Goal: Task Accomplishment & Management: Complete application form

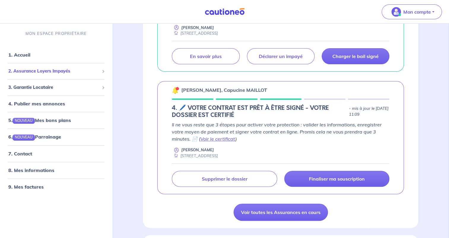
click at [47, 72] on span "2. Assurance Loyers Impayés" at bounding box center [53, 71] width 91 height 7
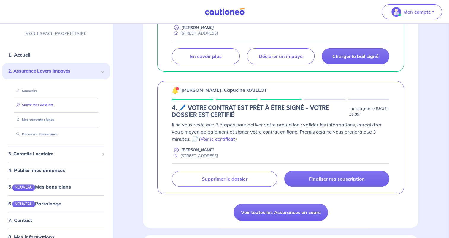
click at [40, 107] on link "Suivre mes dossiers" at bounding box center [33, 106] width 39 height 4
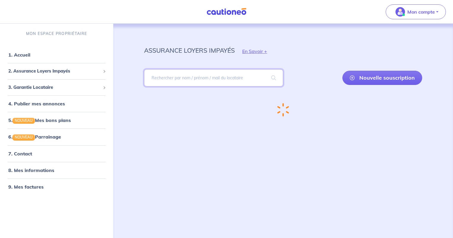
click at [252, 75] on input "search" at bounding box center [213, 77] width 139 height 17
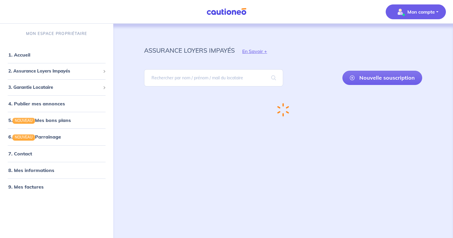
click at [403, 13] on img "button" at bounding box center [400, 11] width 9 height 9
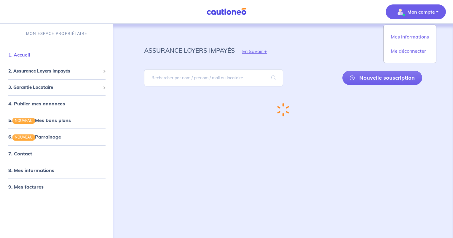
click at [26, 53] on link "1. Accueil" at bounding box center [19, 55] width 22 height 6
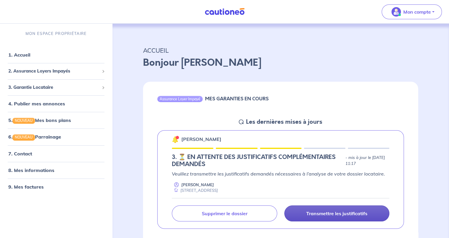
click at [306, 211] on p "Transmettre les justificatifs" at bounding box center [336, 214] width 61 height 6
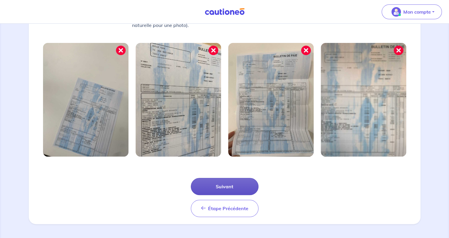
click at [238, 190] on button "Suivant" at bounding box center [225, 186] width 68 height 17
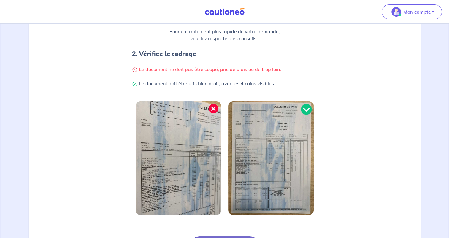
scroll to position [157, 0]
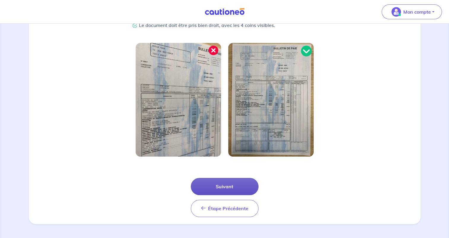
click at [236, 192] on button "Suivant" at bounding box center [225, 186] width 68 height 17
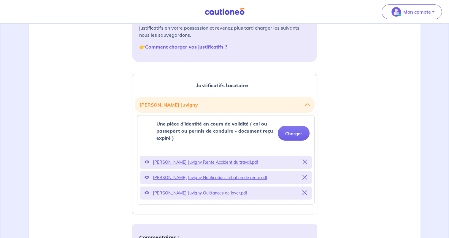
scroll to position [106, 0]
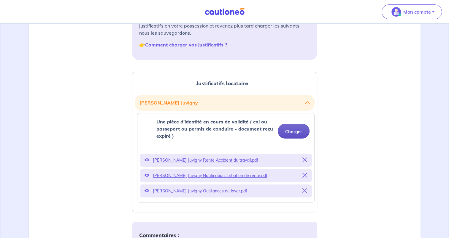
click at [297, 135] on button "Charger" at bounding box center [294, 131] width 32 height 15
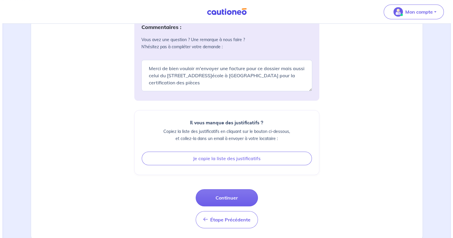
scroll to position [318, 0]
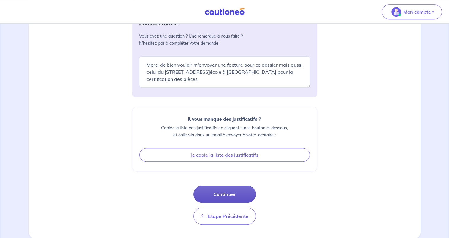
click at [230, 195] on button "Continuer" at bounding box center [224, 194] width 62 height 17
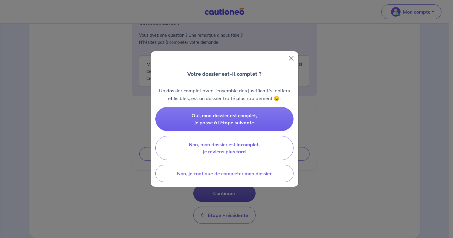
scroll to position [282, 0]
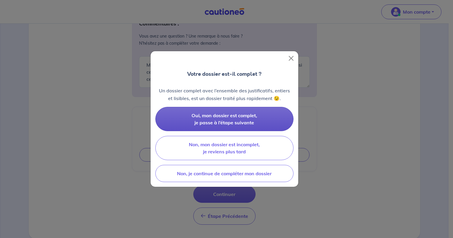
click at [271, 118] on button "Oui, mon dossier est complet, je passe à l’étape suivante" at bounding box center [224, 119] width 138 height 24
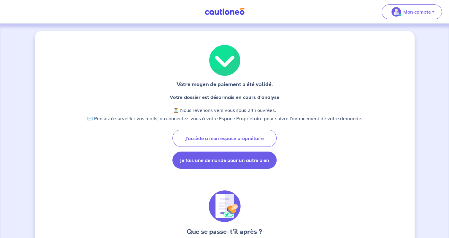
click at [252, 161] on button "Je fais une demande pour un autre bien" at bounding box center [224, 160] width 104 height 17
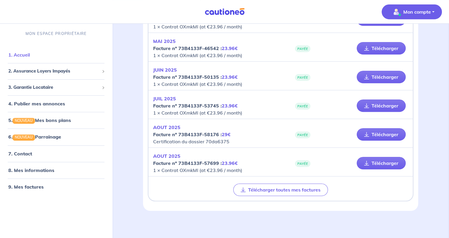
click at [18, 58] on link "1. Accueil" at bounding box center [19, 55] width 22 height 6
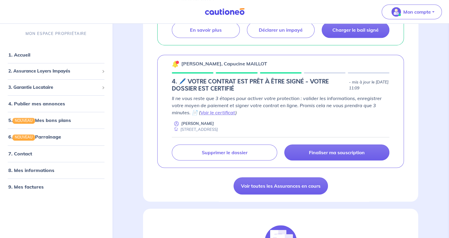
scroll to position [297, 0]
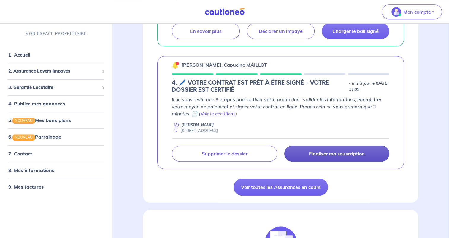
click at [337, 156] on link "Finaliser ma souscription" at bounding box center [336, 154] width 105 height 16
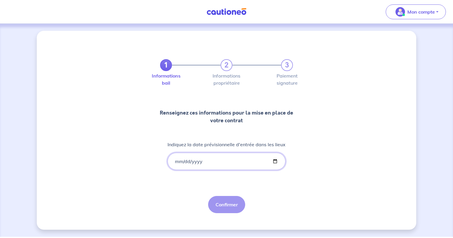
click at [275, 163] on input "Indiquez la date prévisionnelle d'entrée dans les lieux" at bounding box center [227, 161] width 118 height 17
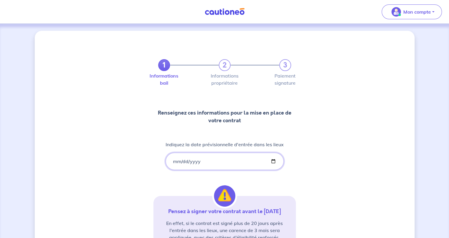
type input "[DATE]"
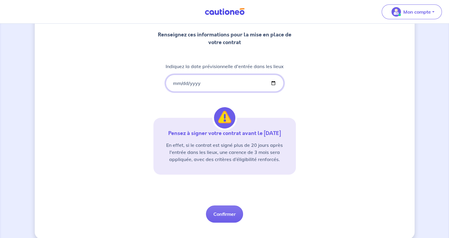
scroll to position [86, 0]
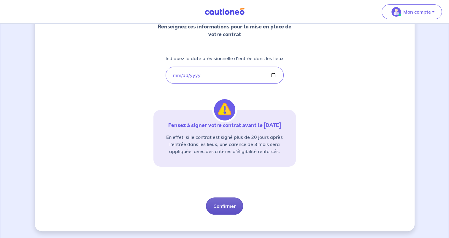
click at [220, 205] on button "Confirmer" at bounding box center [224, 206] width 37 height 17
select select "FR"
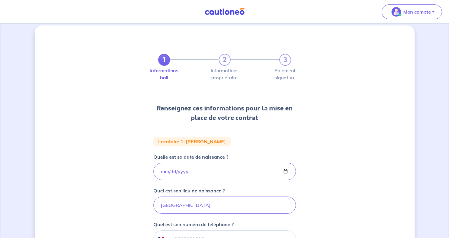
scroll to position [4, 0]
